Goal: Task Accomplishment & Management: Use online tool/utility

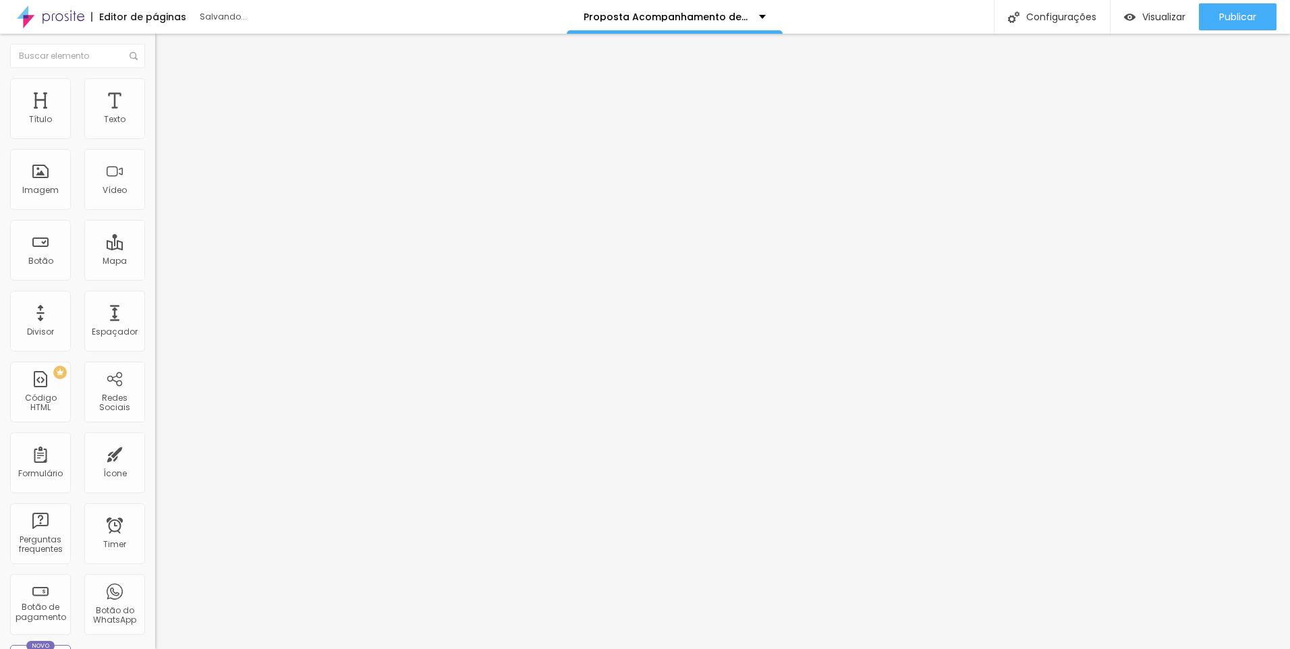
click at [1146, 20] on span "Visualizar" at bounding box center [1163, 16] width 43 height 11
click at [1232, 22] on span "Publicar" at bounding box center [1237, 16] width 37 height 11
click at [226, 20] on div "Salvando..." at bounding box center [277, 17] width 155 height 8
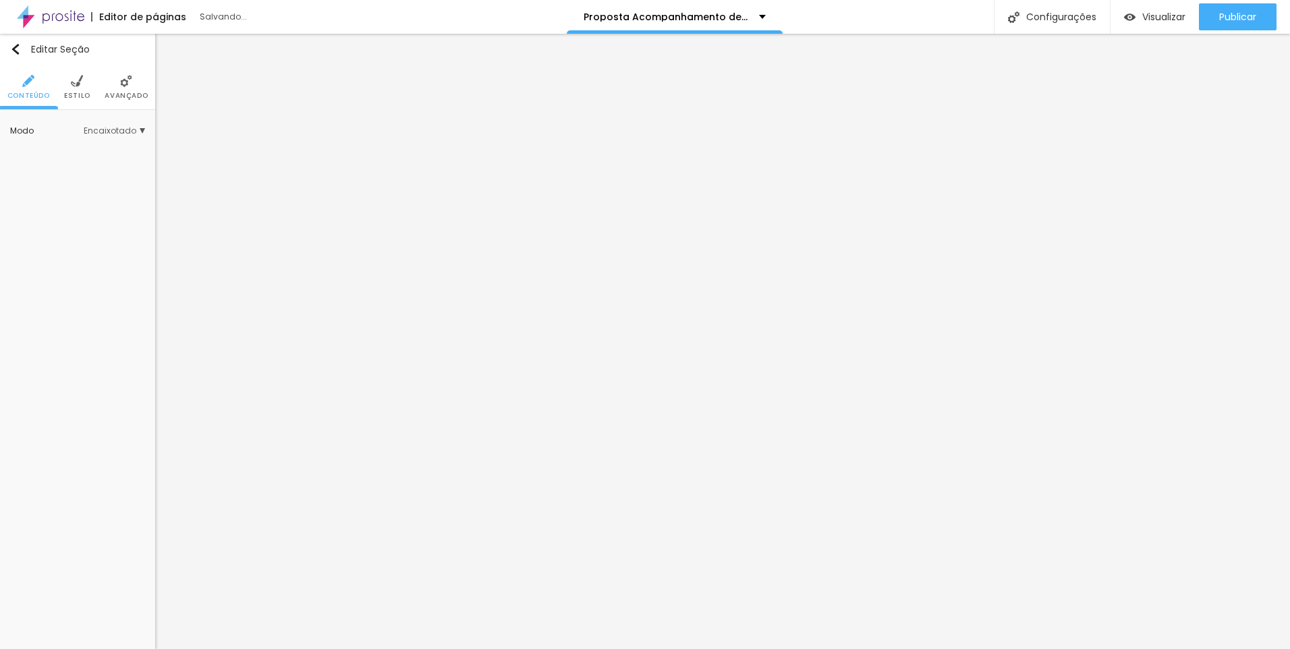
click at [1230, 26] on div "Publicar" at bounding box center [1237, 16] width 37 height 27
click at [1244, 13] on span "Publicar" at bounding box center [1244, 16] width 37 height 11
click at [1197, 99] on link "Visualizar página" at bounding box center [1200, 103] width 121 height 9
